Goal: Obtain resource: Download file/media

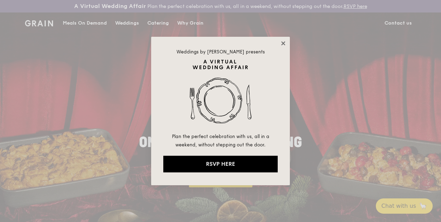
click at [283, 44] on icon at bounding box center [283, 43] width 4 height 4
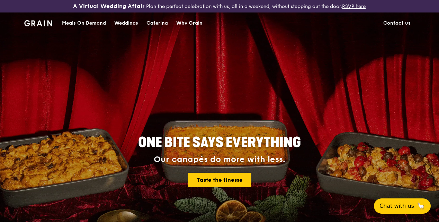
click at [158, 27] on div "Catering" at bounding box center [157, 23] width 21 height 21
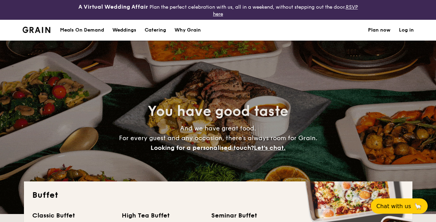
select select
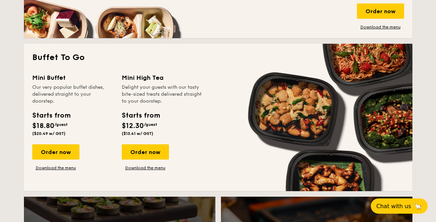
scroll to position [439, 0]
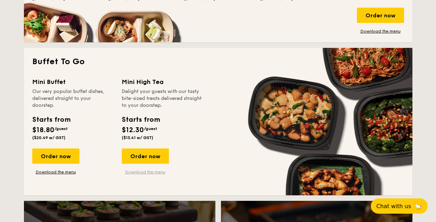
click at [149, 171] on link "Download the menu" at bounding box center [145, 172] width 47 height 6
